Goal: Transaction & Acquisition: Purchase product/service

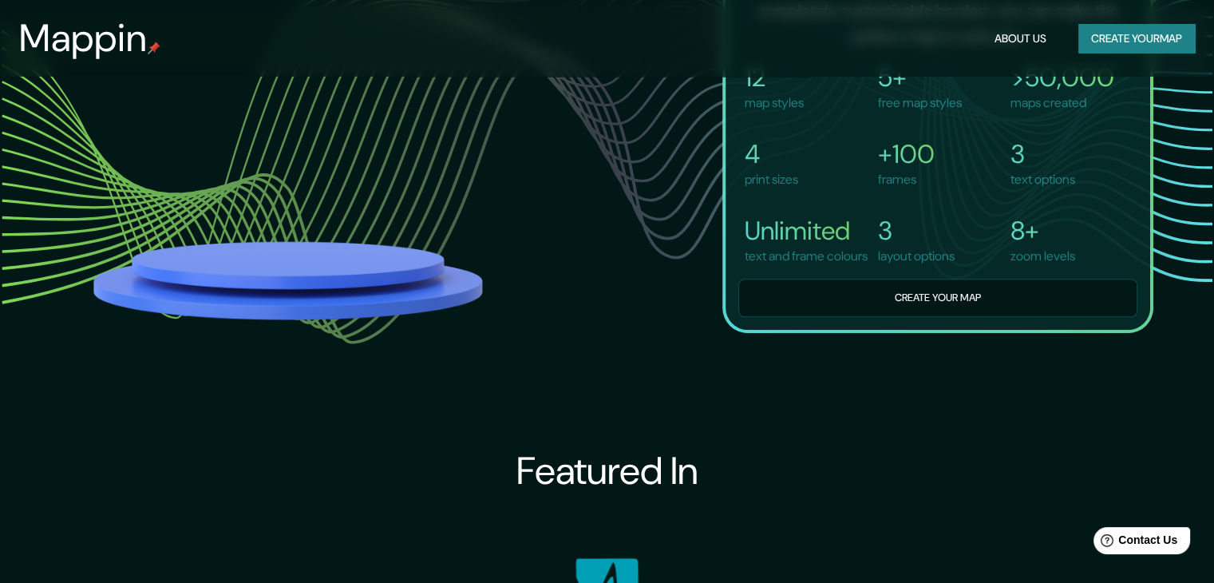
scroll to position [1238, 0]
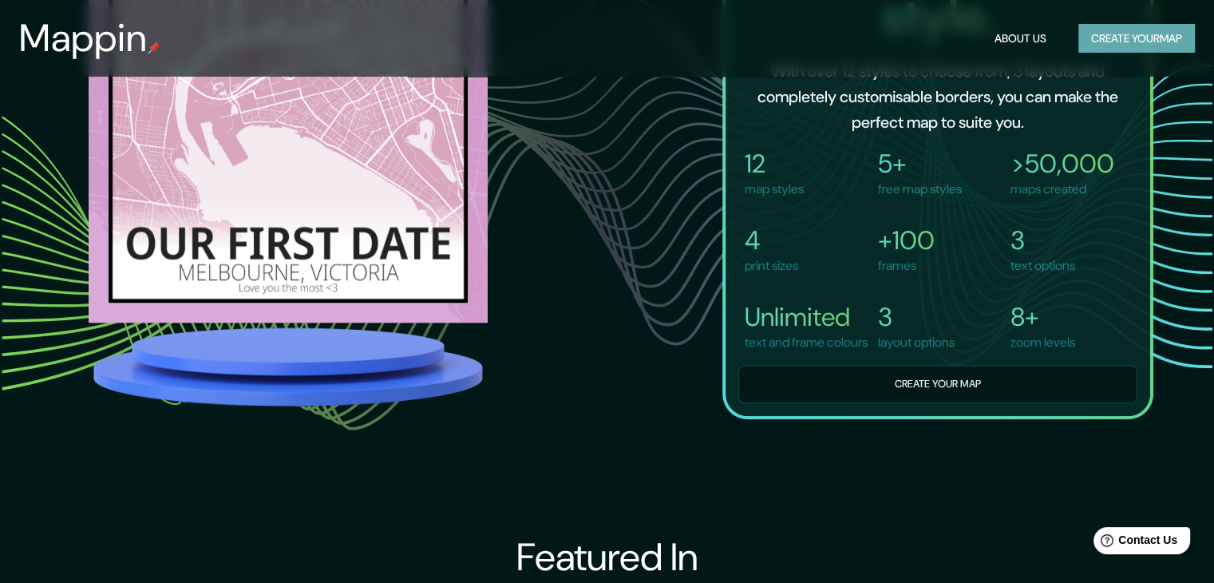
drag, startPoint x: 0, startPoint y: 0, endPoint x: 1120, endPoint y: 39, distance: 1120.2
click at [1120, 39] on button "Create your map" at bounding box center [1136, 39] width 117 height 30
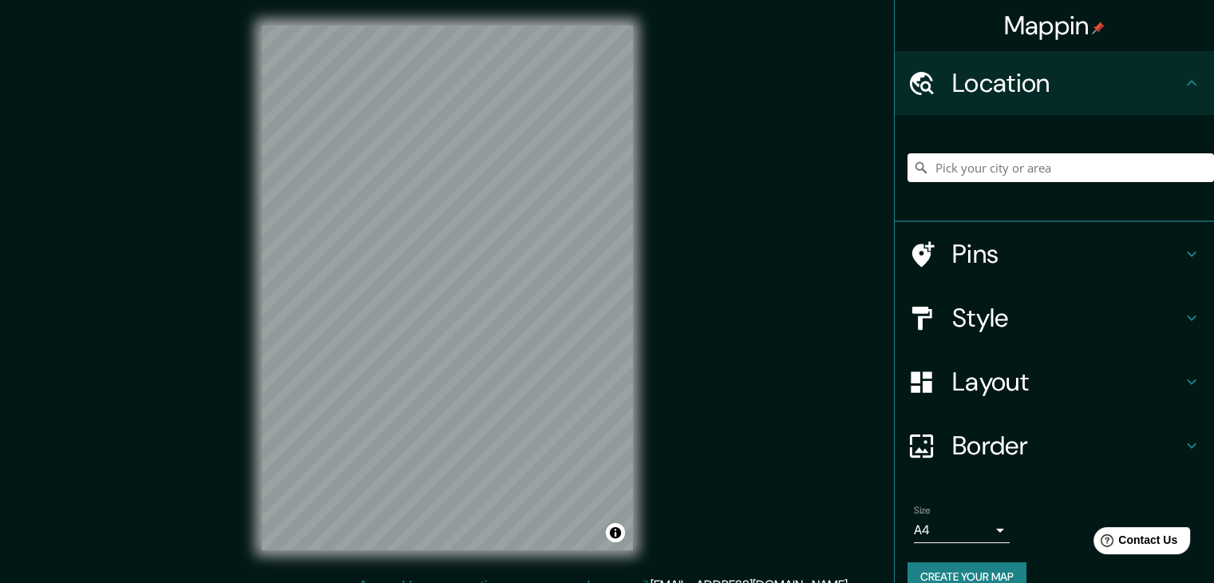
click at [941, 341] on div "Style" at bounding box center [1054, 318] width 319 height 64
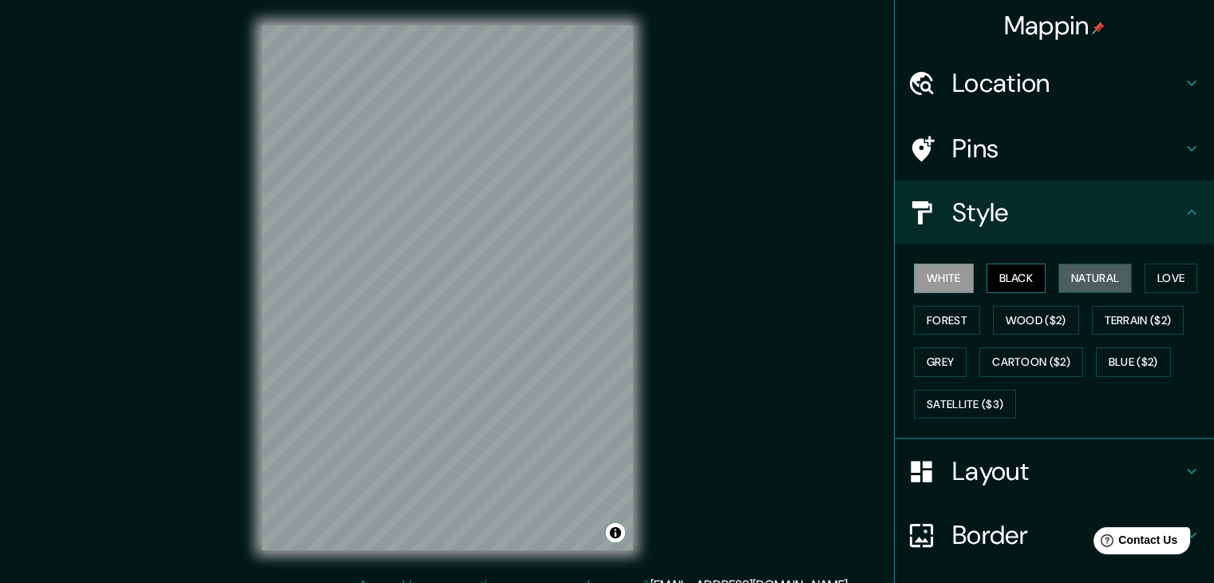
drag, startPoint x: 1078, startPoint y: 273, endPoint x: 1012, endPoint y: 273, distance: 66.2
click at [1012, 273] on div "White Black Natural Love Forest Wood ($2) Terrain ($2) Grey Cartoon ($2) Blue (…" at bounding box center [1060, 341] width 306 height 168
click at [1012, 273] on button "Black" at bounding box center [1016, 278] width 60 height 30
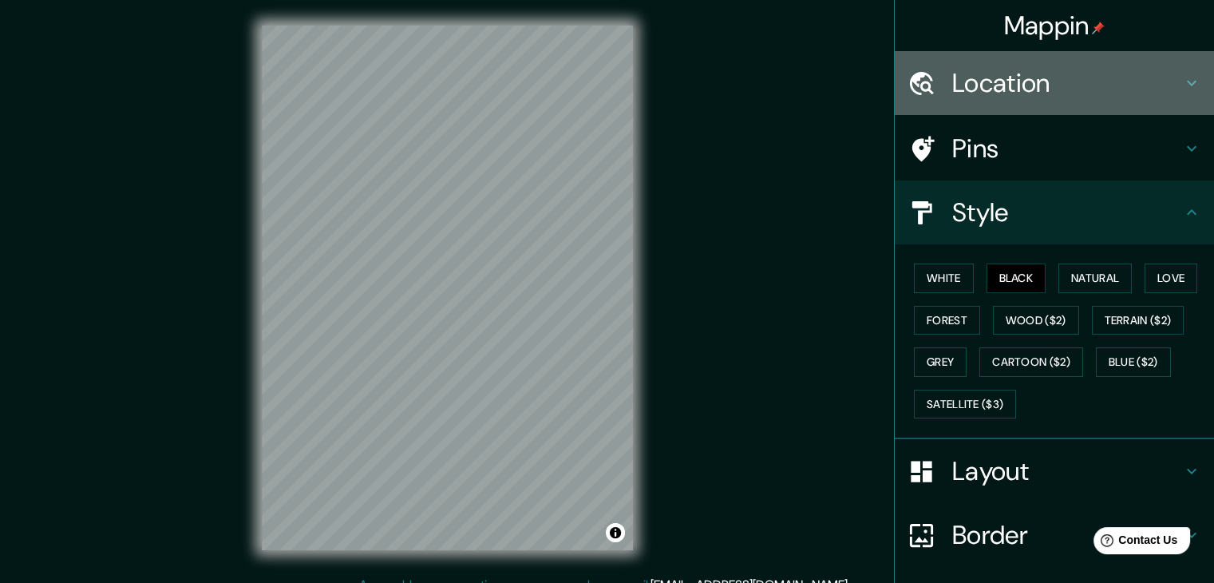
click at [984, 80] on h4 "Location" at bounding box center [1067, 83] width 230 height 32
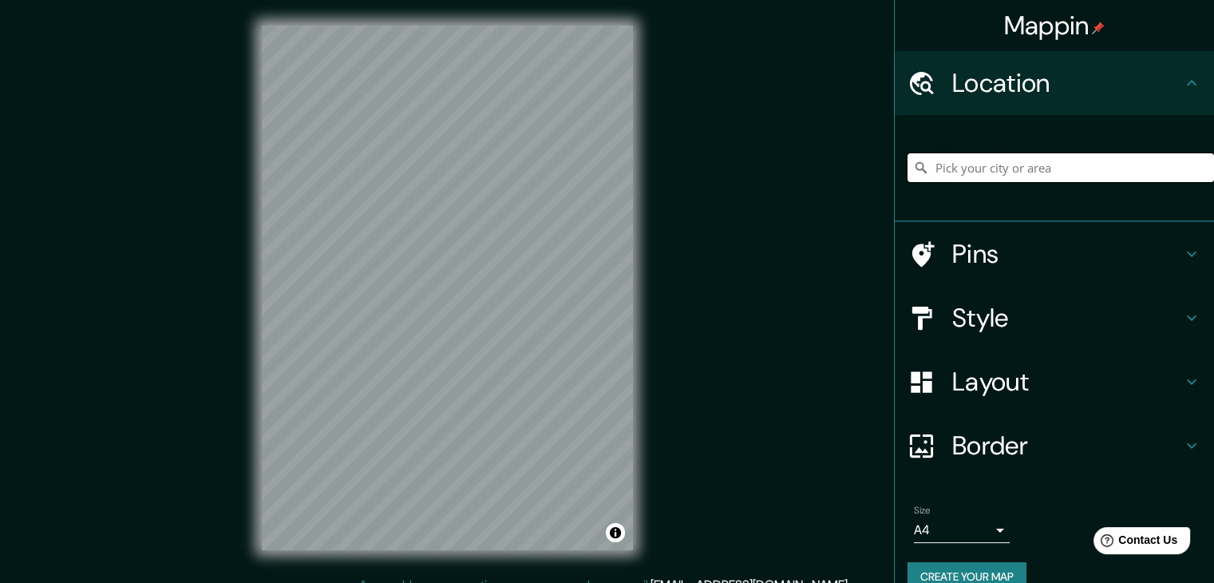
click at [1009, 153] on input "Pick your city or area" at bounding box center [1060, 167] width 306 height 29
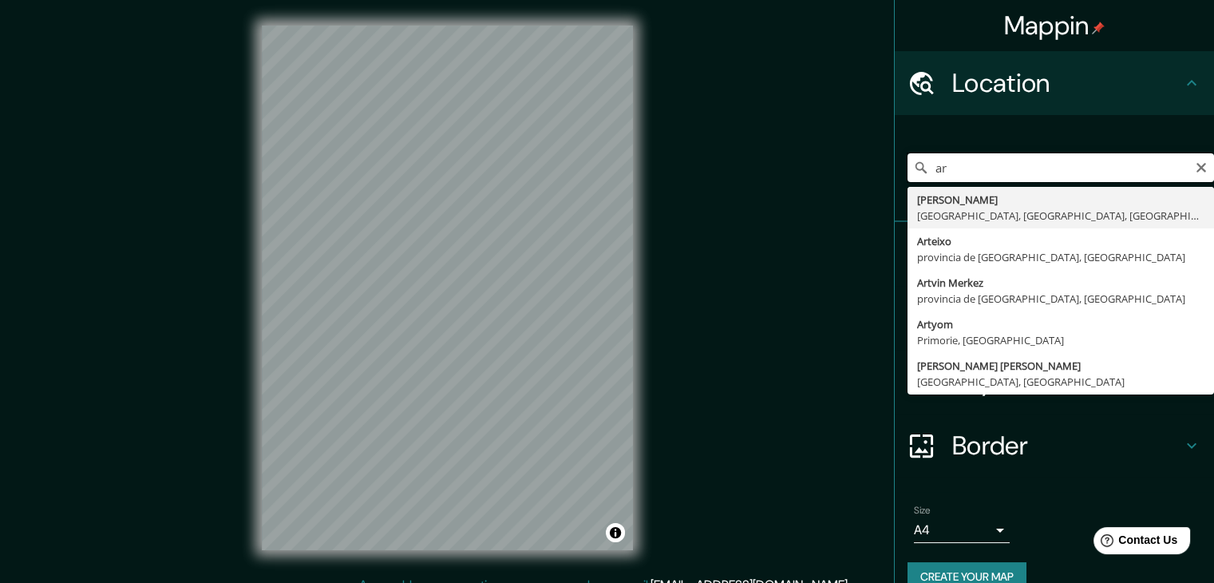
type input "a"
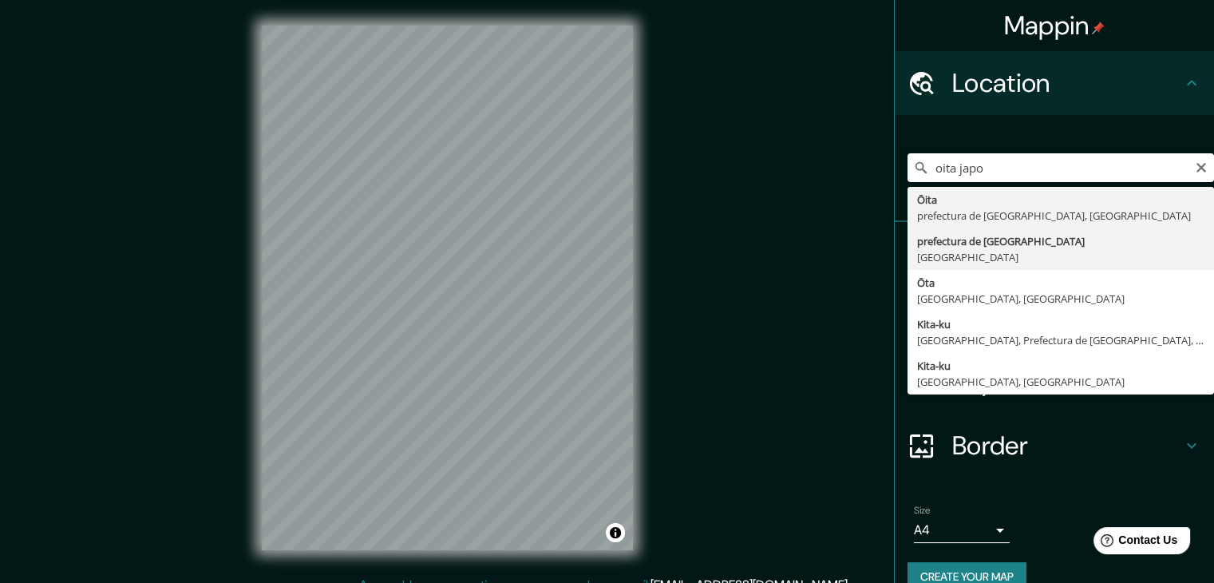
type input "prefectura de [GEOGRAPHIC_DATA], [GEOGRAPHIC_DATA]"
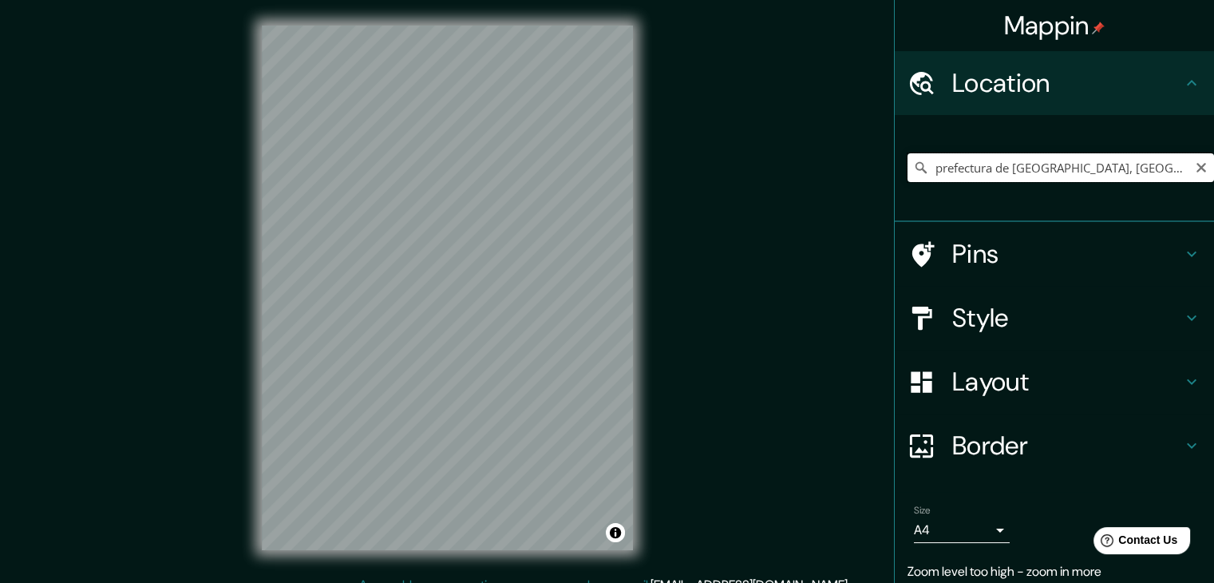
click at [1121, 176] on input "prefectura de [GEOGRAPHIC_DATA], [GEOGRAPHIC_DATA]" at bounding box center [1060, 167] width 306 height 29
click at [658, 125] on div "© Mapbox © OpenStreetMap Improve this map" at bounding box center [447, 287] width 422 height 575
click at [507, 288] on div at bounding box center [508, 292] width 13 height 13
click at [232, 155] on div "Mappin Location [GEOGRAPHIC_DATA], [GEOGRAPHIC_DATA] Pins Style Layout Border C…" at bounding box center [607, 300] width 1214 height 601
